Goal: Task Accomplishment & Management: Complete application form

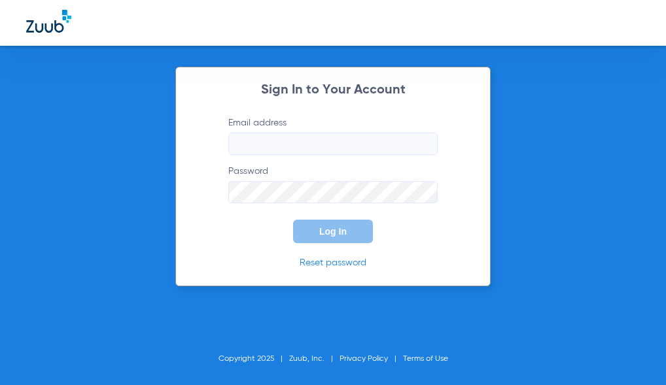
type input "[EMAIL_ADDRESS][DOMAIN_NAME]"
click at [329, 235] on span "Log In" at bounding box center [332, 231] width 27 height 10
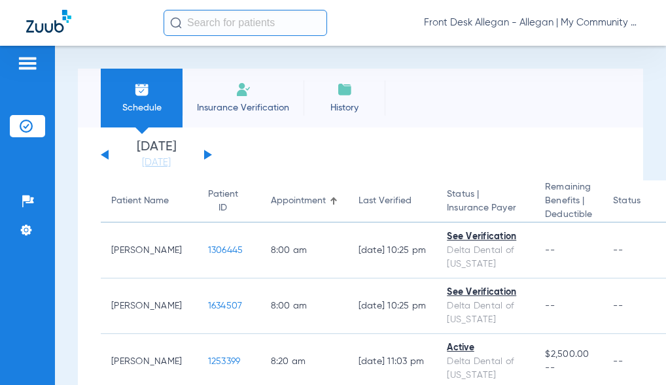
click at [245, 109] on span "Insurance Verification" at bounding box center [242, 107] width 101 height 13
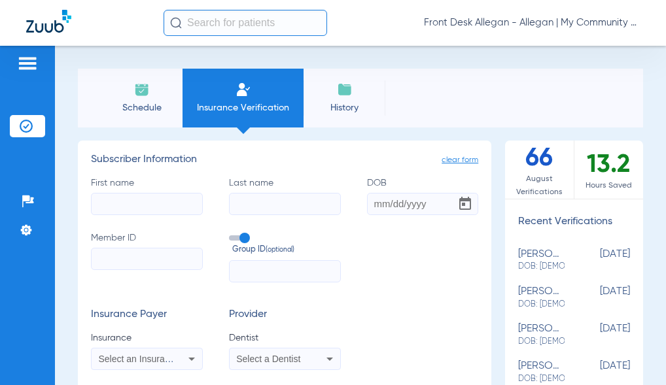
click at [181, 202] on input "First name" at bounding box center [147, 204] width 112 height 22
type input "M"
type input "[PERSON_NAME]"
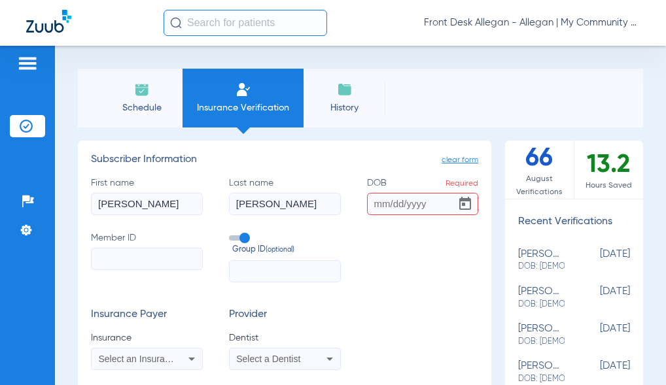
click at [428, 207] on input "DOB Required" at bounding box center [423, 204] width 112 height 22
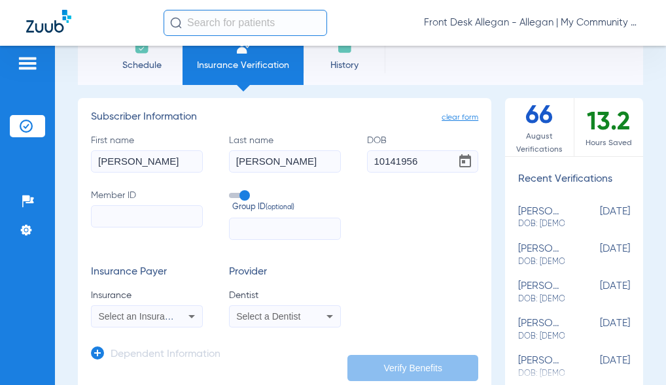
scroll to position [65, 0]
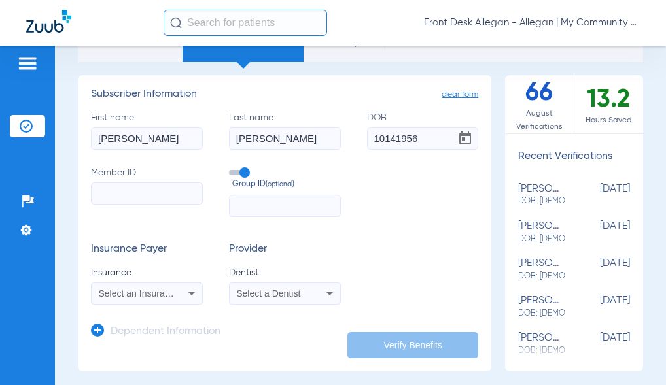
type input "[DATE]"
click at [124, 200] on input "Member ID" at bounding box center [147, 194] width 112 height 22
click at [118, 190] on input "Member ID Required" at bounding box center [147, 194] width 112 height 22
type input "131117445"
click at [190, 291] on icon at bounding box center [192, 294] width 16 height 16
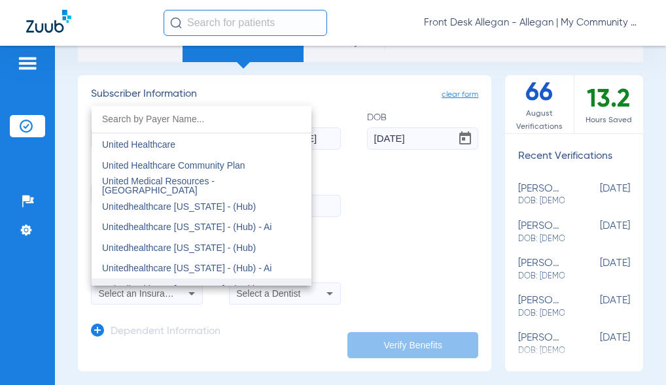
scroll to position [7786, 0]
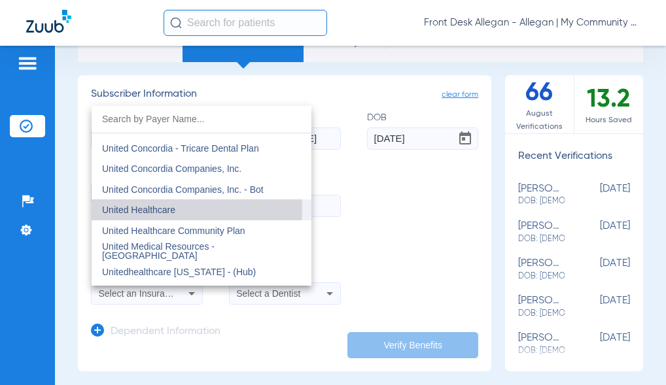
click at [145, 207] on span "United Healthcare" at bounding box center [138, 210] width 73 height 10
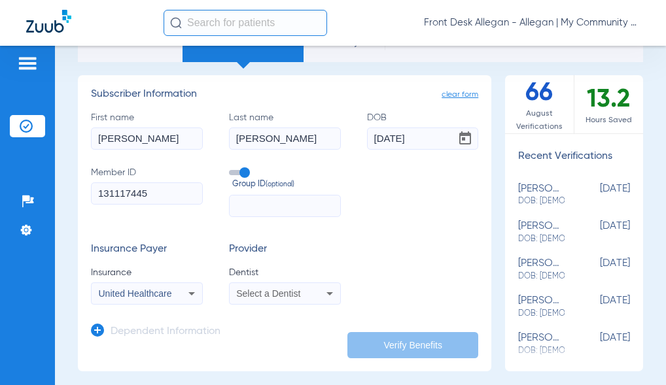
click at [326, 291] on icon at bounding box center [330, 294] width 16 height 16
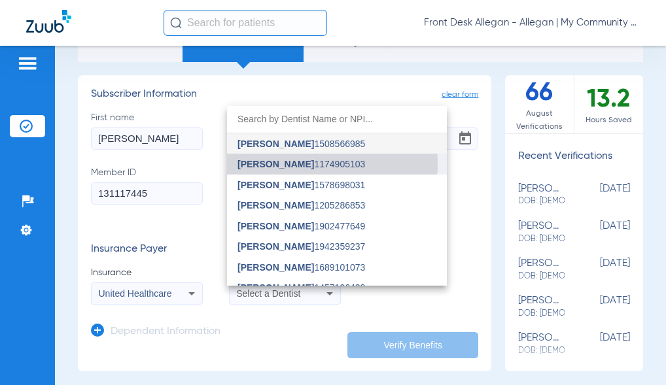
click at [298, 164] on span "[PERSON_NAME] 1174905103" at bounding box center [301, 164] width 128 height 9
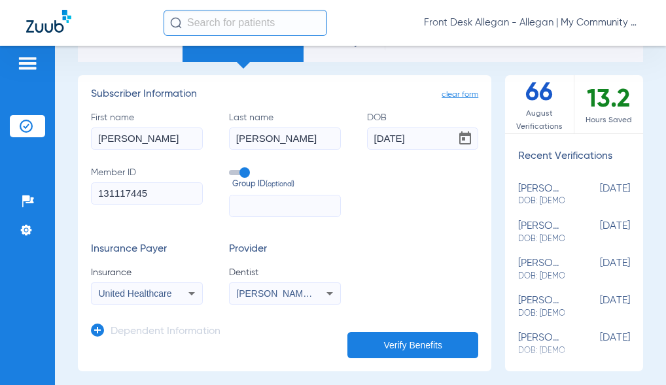
click at [382, 340] on button "Verify Benefits" at bounding box center [412, 345] width 131 height 26
click at [410, 343] on button "Verify Benefits" at bounding box center [412, 345] width 131 height 26
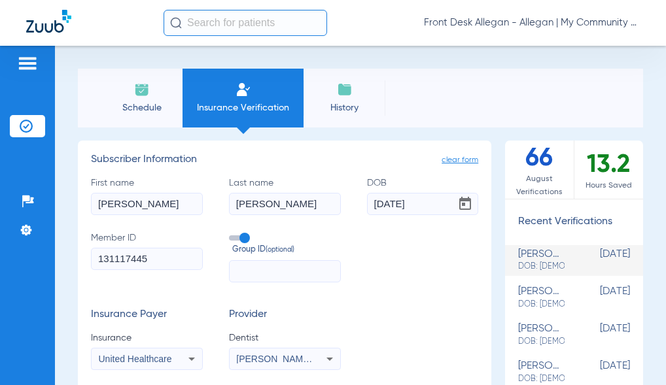
scroll to position [65, 0]
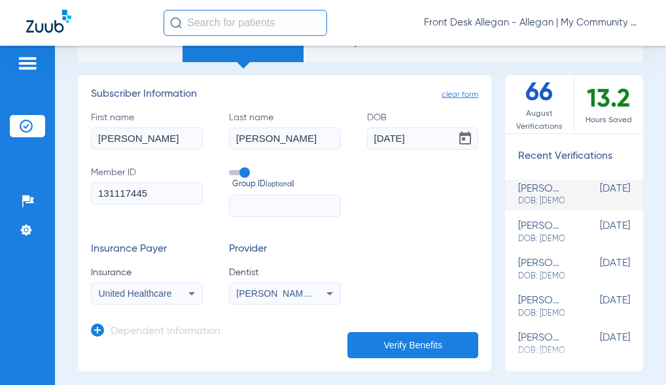
click at [189, 292] on icon at bounding box center [192, 294] width 16 height 16
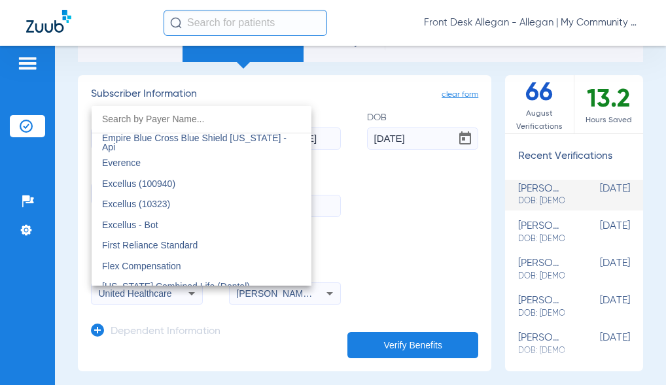
scroll to position [4122, 0]
click at [387, 35] on div at bounding box center [333, 192] width 666 height 385
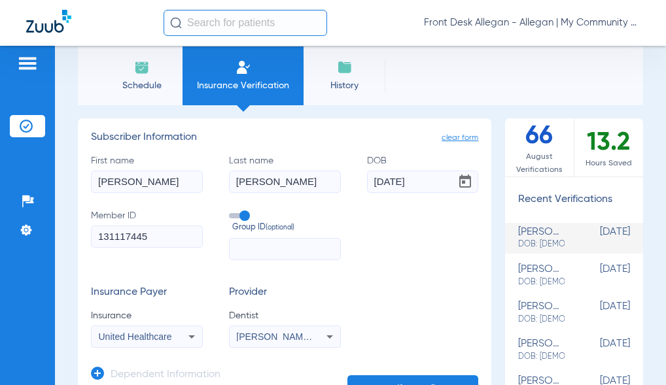
scroll to position [0, 0]
